Goal: Book appointment/travel/reservation

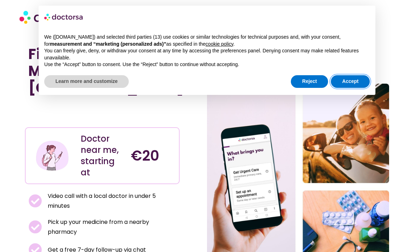
click at [353, 81] on button "Accept" at bounding box center [350, 81] width 39 height 13
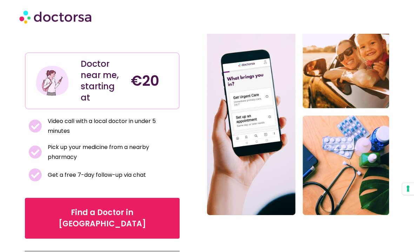
scroll to position [75, 0]
click at [97, 207] on span "Find a Doctor in [GEOGRAPHIC_DATA]" at bounding box center [102, 218] width 133 height 22
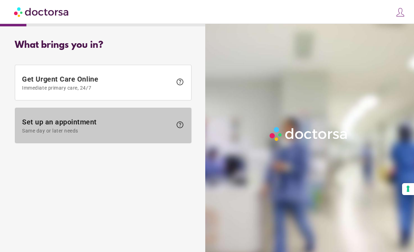
click at [82, 123] on span "Set up an appointment Same day or later needs" at bounding box center [97, 126] width 150 height 16
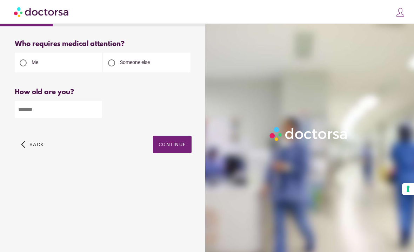
click at [62, 109] on input "number" at bounding box center [58, 109] width 87 height 17
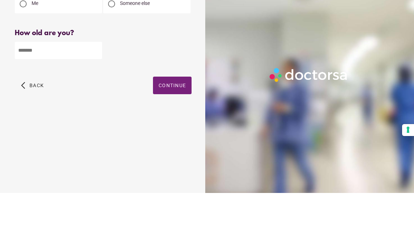
type input "**"
click at [174, 141] on span "Continue" at bounding box center [172, 144] width 27 height 6
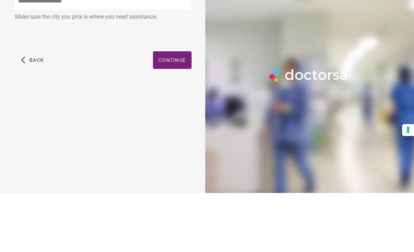
scroll to position [20, 0]
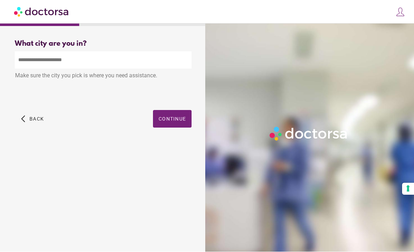
click at [68, 52] on input "text" at bounding box center [103, 60] width 177 height 17
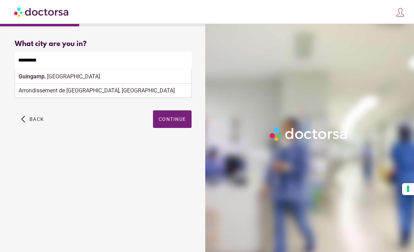
click at [45, 70] on div "Guingamp , France" at bounding box center [103, 77] width 176 height 14
type input "**********"
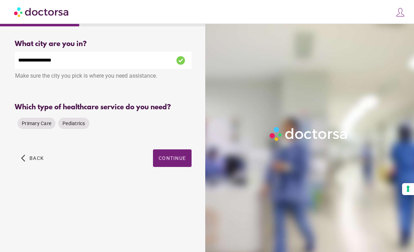
click at [40, 120] on span "Primary Care" at bounding box center [36, 123] width 29 height 6
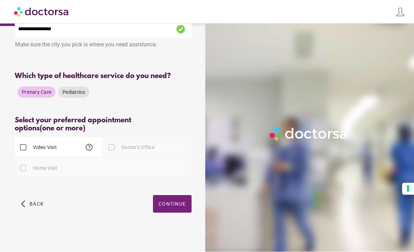
scroll to position [34, 0]
click at [176, 199] on span "button" at bounding box center [172, 204] width 39 height 18
